Goal: Information Seeking & Learning: Learn about a topic

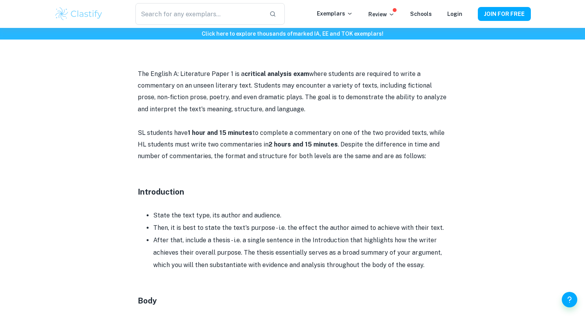
scroll to position [369, 0]
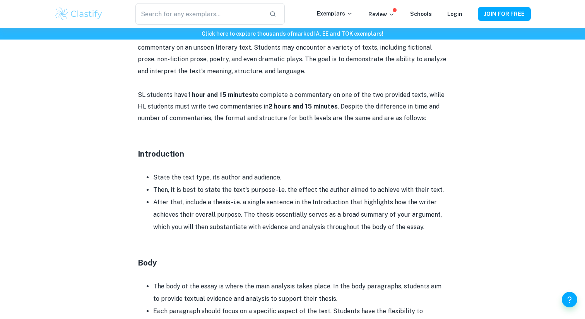
scroll to position [405, 0]
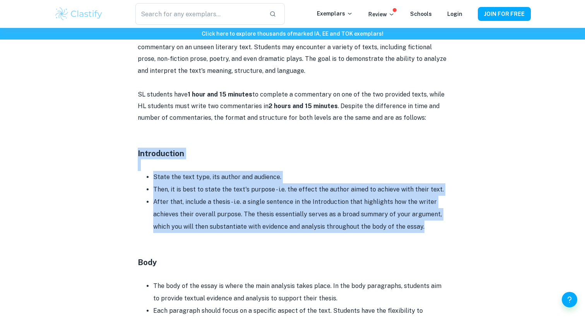
drag, startPoint x: 134, startPoint y: 157, endPoint x: 438, endPoint y: 227, distance: 311.6
click at [438, 227] on div "English A (Lit) Paper 1 Format and Structure By Wojtek • [DATE] Get feedback on…" at bounding box center [292, 224] width 477 height 1138
copy div "Introduction State the text type, its author and audience. Then, it is best to …"
click at [428, 224] on li "After that, include a thesis - i.e. a single sentence in the Introduction that …" at bounding box center [300, 213] width 294 height 37
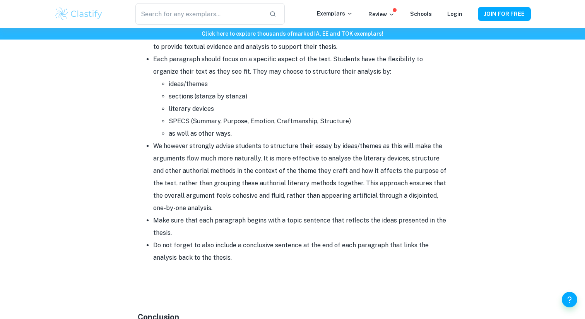
scroll to position [658, 0]
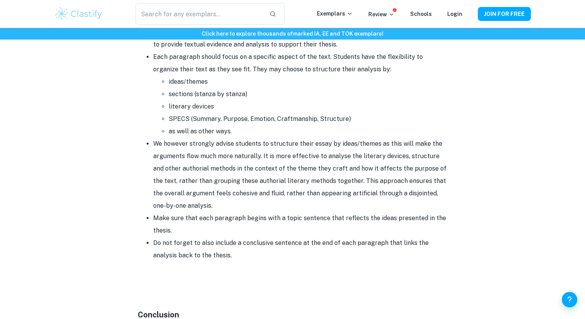
drag, startPoint x: 215, startPoint y: 255, endPoint x: 159, endPoint y: 54, distance: 209.3
click at [159, 54] on ul "The body of the essay is where the main analysis takes place. In the body parag…" at bounding box center [293, 143] width 310 height 235
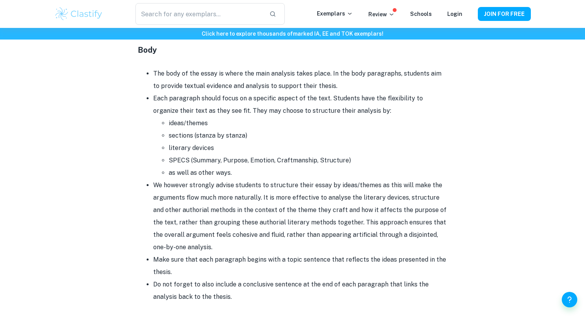
scroll to position [615, 0]
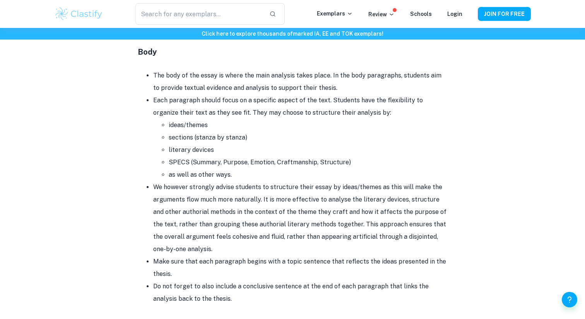
click at [147, 74] on ul "The body of the essay is where the main analysis takes place. In the body parag…" at bounding box center [293, 186] width 310 height 235
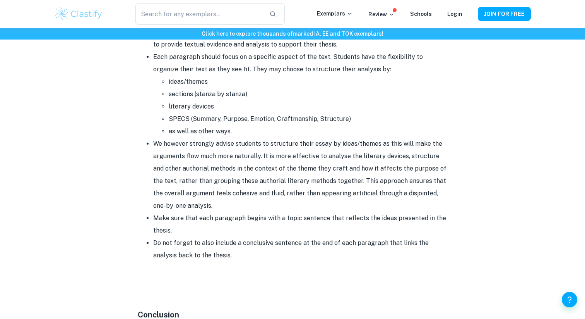
scroll to position [667, 0]
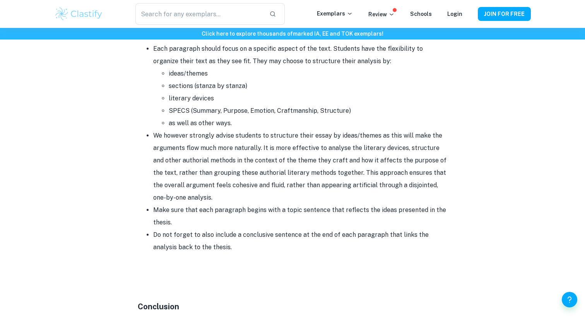
drag, startPoint x: 156, startPoint y: 48, endPoint x: 131, endPoint y: 57, distance: 26.6
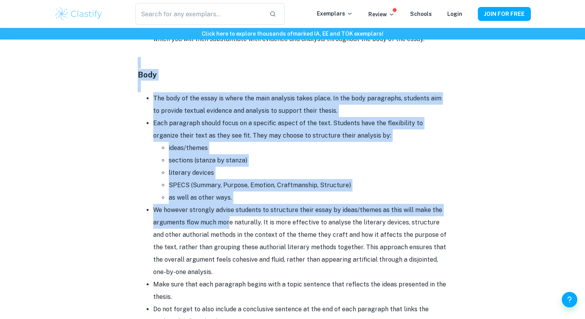
drag, startPoint x: 134, startPoint y: 68, endPoint x: 231, endPoint y: 227, distance: 186.6
click at [231, 227] on div "English A (Lit) Paper 1 Format and Structure By Wojtek • [DATE] Get feedback on…" at bounding box center [292, 36] width 477 height 1138
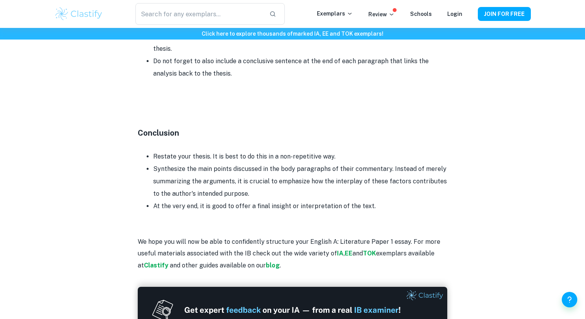
scroll to position [875, 0]
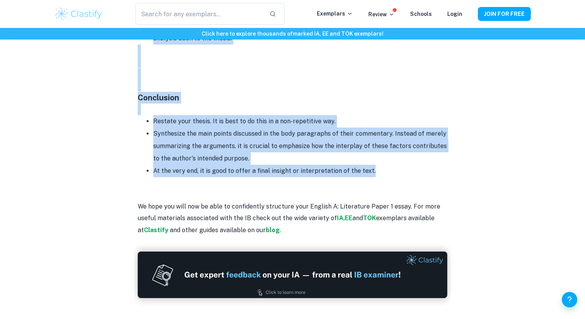
click at [381, 172] on li "At the very end, it is good to offer a final insight or interpretation of the t…" at bounding box center [300, 171] width 294 height 12
copy div "Body The body of the essay is where the main analysis takes place. In the body …"
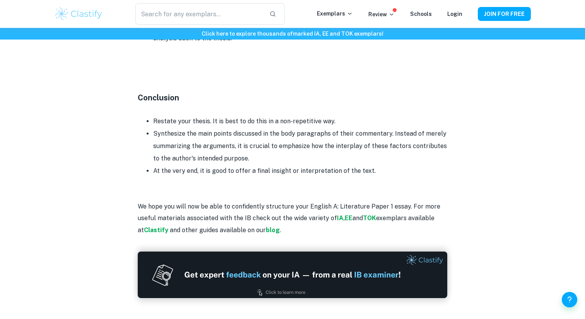
click at [389, 170] on li "At the very end, it is good to offer a final insight or interpretation of the t…" at bounding box center [300, 171] width 294 height 12
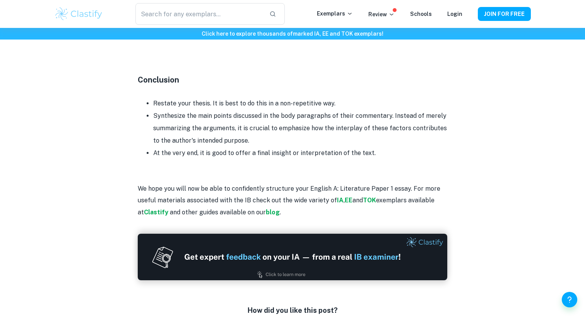
scroll to position [898, 0]
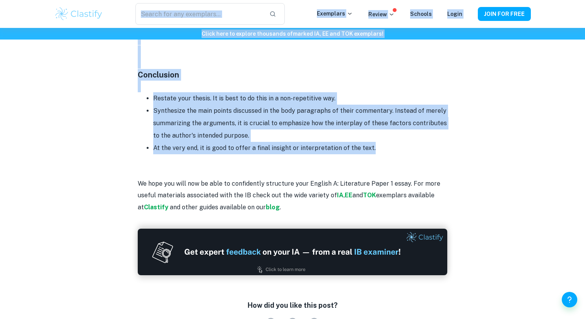
drag, startPoint x: 385, startPoint y: 147, endPoint x: 275, endPoint y: 26, distance: 163.9
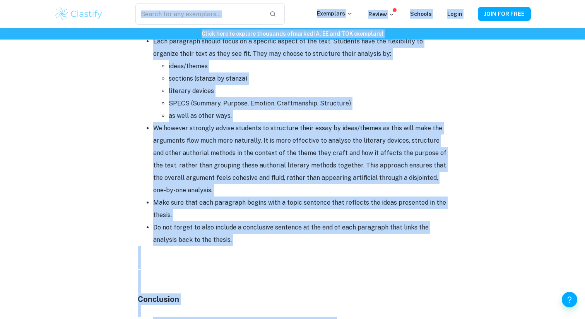
scroll to position [509, 0]
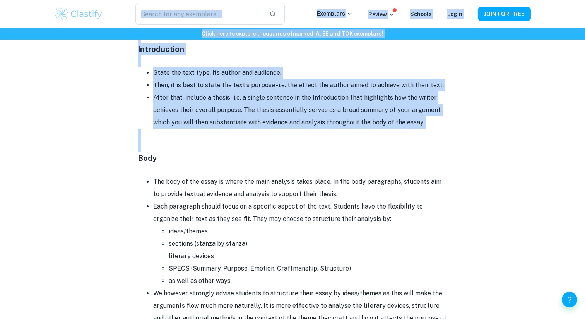
click at [129, 162] on div "English A (Lit) Paper 1 Format and Structure By Wojtek • [DATE] Get feedback on…" at bounding box center [292, 143] width 477 height 1184
click at [136, 159] on div "English A (Lit) Paper 1 Format and Structure By Wojtek • [DATE] Get feedback on…" at bounding box center [292, 143] width 477 height 1184
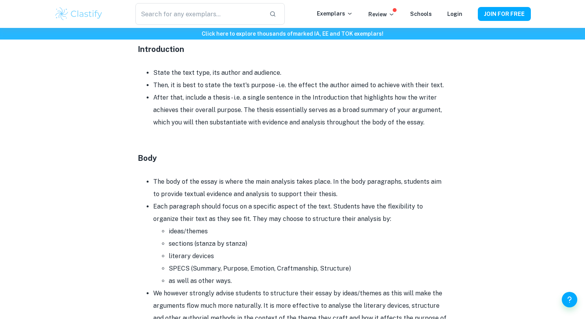
click at [138, 158] on h4 "Body" at bounding box center [293, 158] width 310 height 12
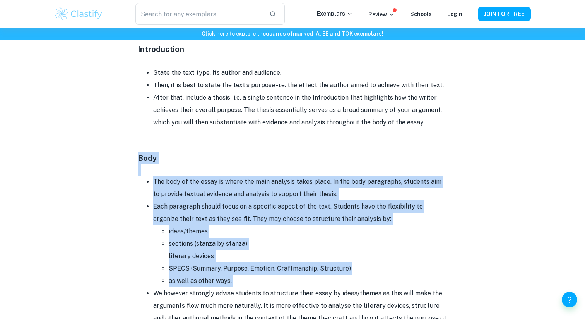
drag, startPoint x: 138, startPoint y: 158, endPoint x: 238, endPoint y: 278, distance: 155.8
click at [238, 278] on div "Are you gearing up for the IB English A: Literature Paper 1 exam and feeling a …" at bounding box center [293, 204] width 310 height 796
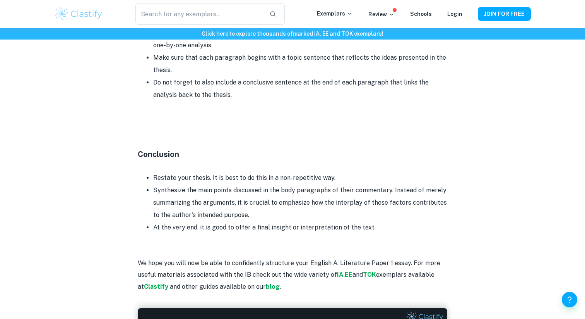
scroll to position [929, 0]
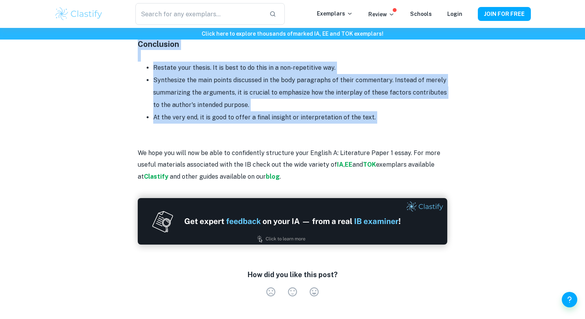
click at [376, 119] on li "At the very end, it is good to offer a final insight or interpretation of the t…" at bounding box center [300, 117] width 294 height 12
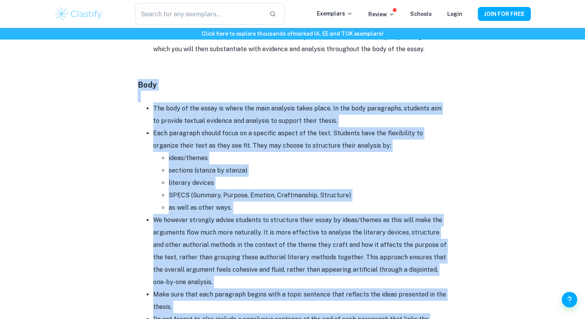
scroll to position [547, 0]
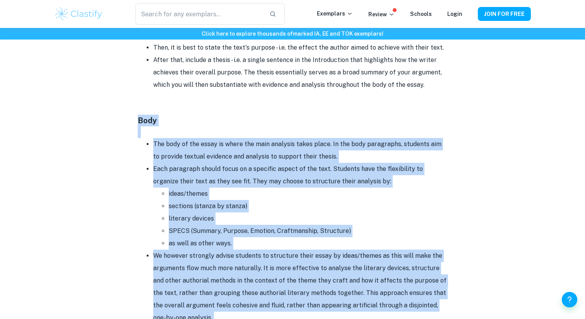
copy div "Lore Ips dolo si ame conse ad elits doe temp incididu utlab etdol. Ma ali enim …"
